Goal: Use online tool/utility: Utilize a website feature to perform a specific function

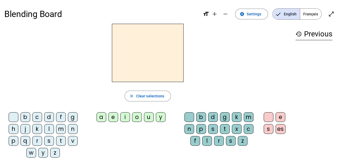
click at [162, 117] on div "y" at bounding box center [161, 117] width 10 height 10
click at [72, 117] on div "g" at bounding box center [73, 117] width 10 height 10
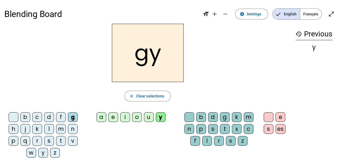
click at [60, 128] on div "m" at bounding box center [61, 129] width 10 height 10
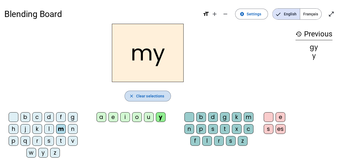
click at [131, 95] on mat-icon "close" at bounding box center [131, 96] width 5 height 5
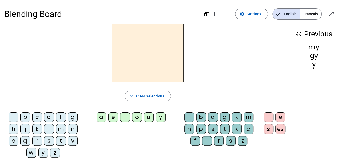
click at [124, 119] on div "i" at bounding box center [125, 117] width 10 height 10
click at [61, 118] on div "f" at bounding box center [61, 117] width 10 height 10
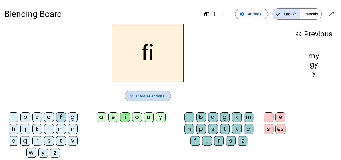
click at [134, 97] on mat-icon "close" at bounding box center [131, 96] width 5 height 5
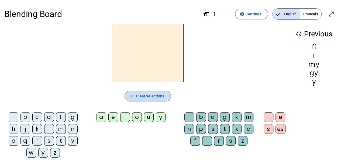
click at [134, 97] on mat-icon "close" at bounding box center [131, 96] width 5 height 5
click at [297, 33] on mat-icon "history" at bounding box center [299, 34] width 6 height 6
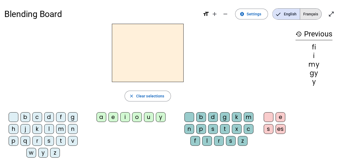
click at [312, 14] on span "Français" at bounding box center [310, 14] width 21 height 11
